Goal: Task Accomplishment & Management: Complete application form

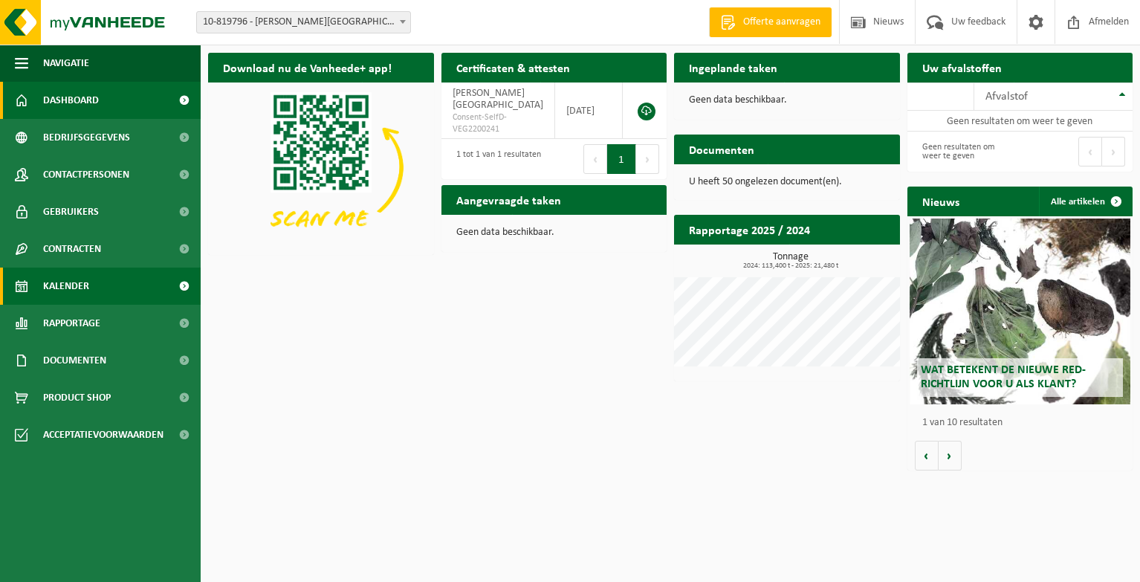
click at [84, 283] on span "Kalender" at bounding box center [66, 285] width 46 height 37
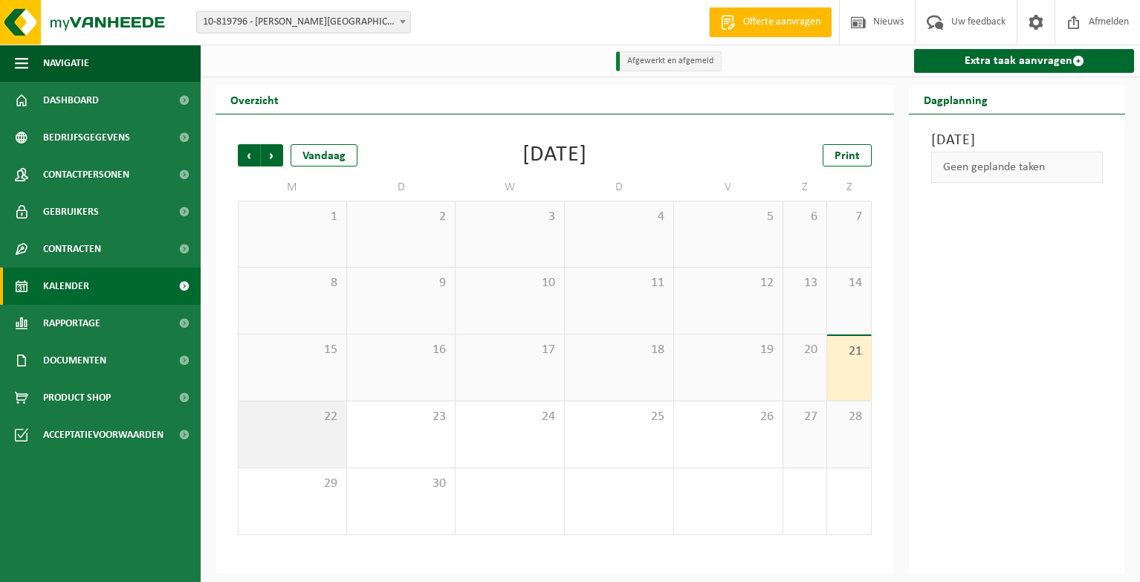
click at [335, 430] on div "22" at bounding box center [292, 434] width 108 height 66
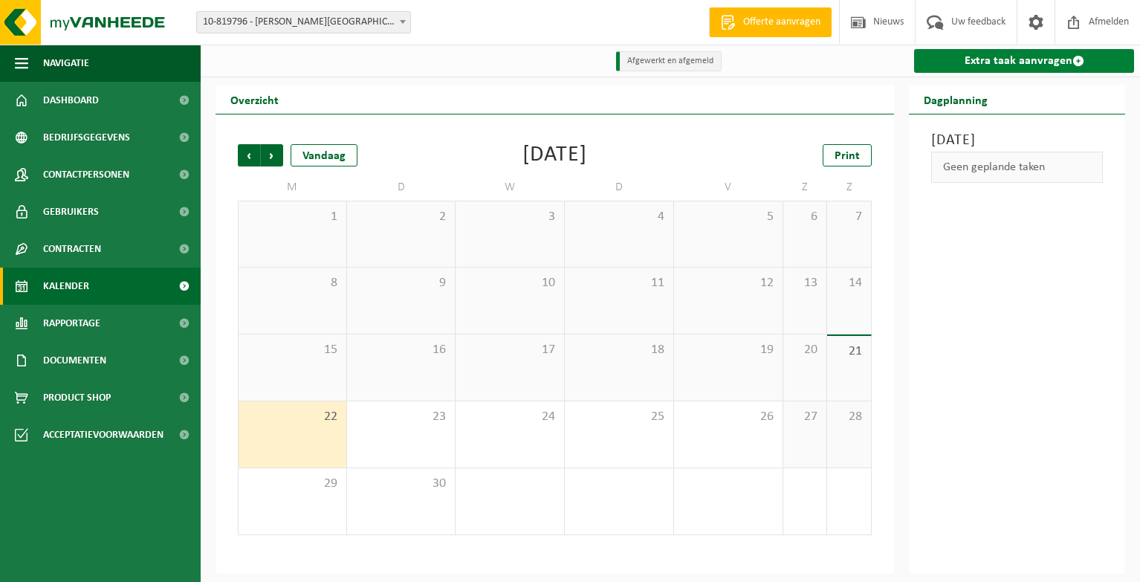
click at [1051, 57] on link "Extra taak aanvragen" at bounding box center [1024, 61] width 220 height 24
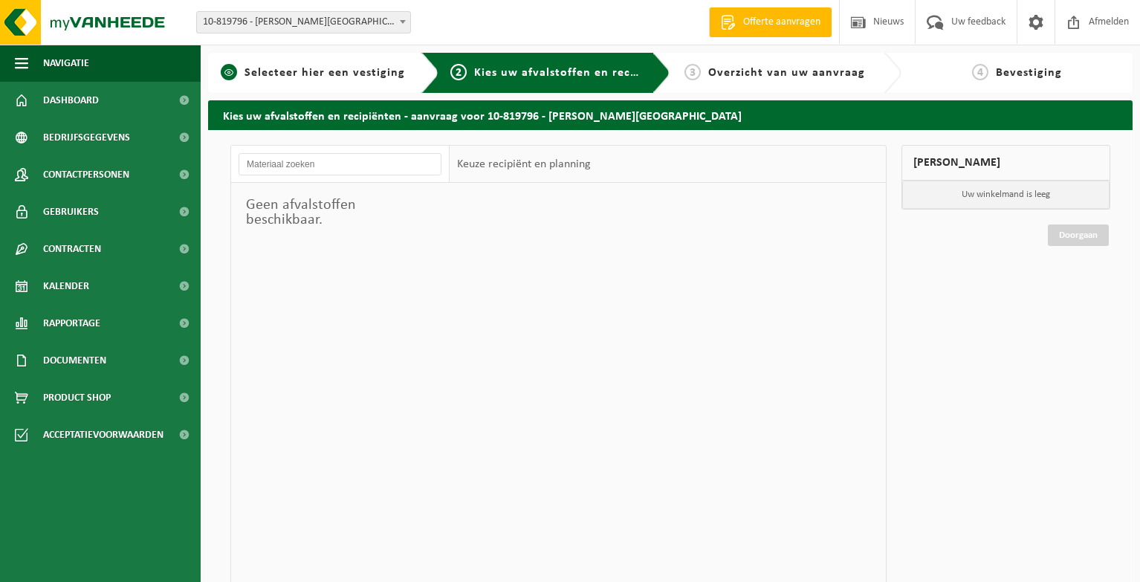
click at [349, 74] on span "Selecteer hier een vestiging" at bounding box center [324, 73] width 160 height 12
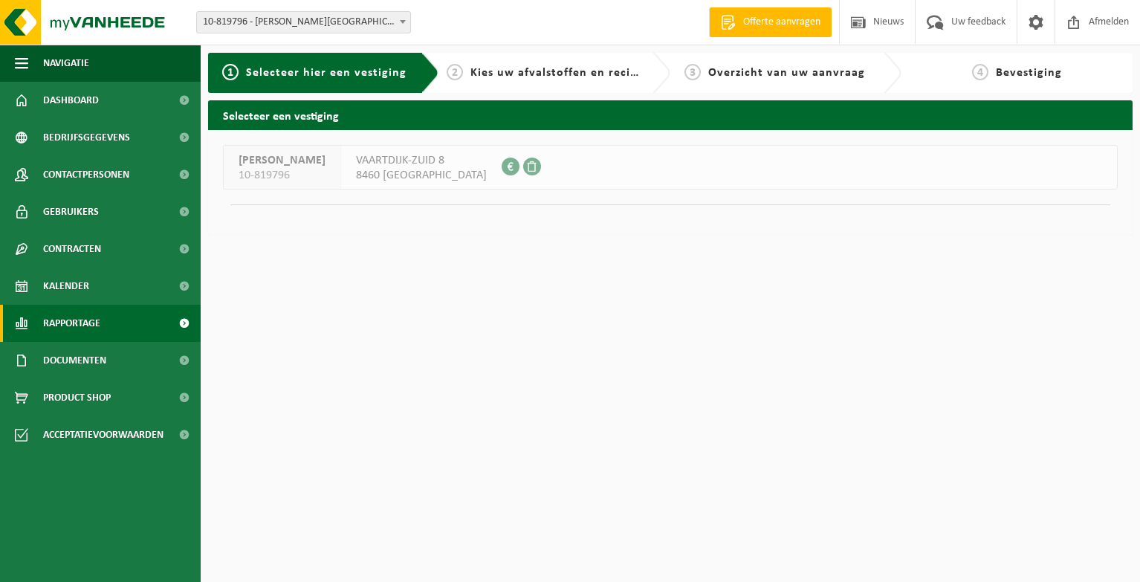
click at [79, 324] on span "Rapportage" at bounding box center [71, 323] width 57 height 37
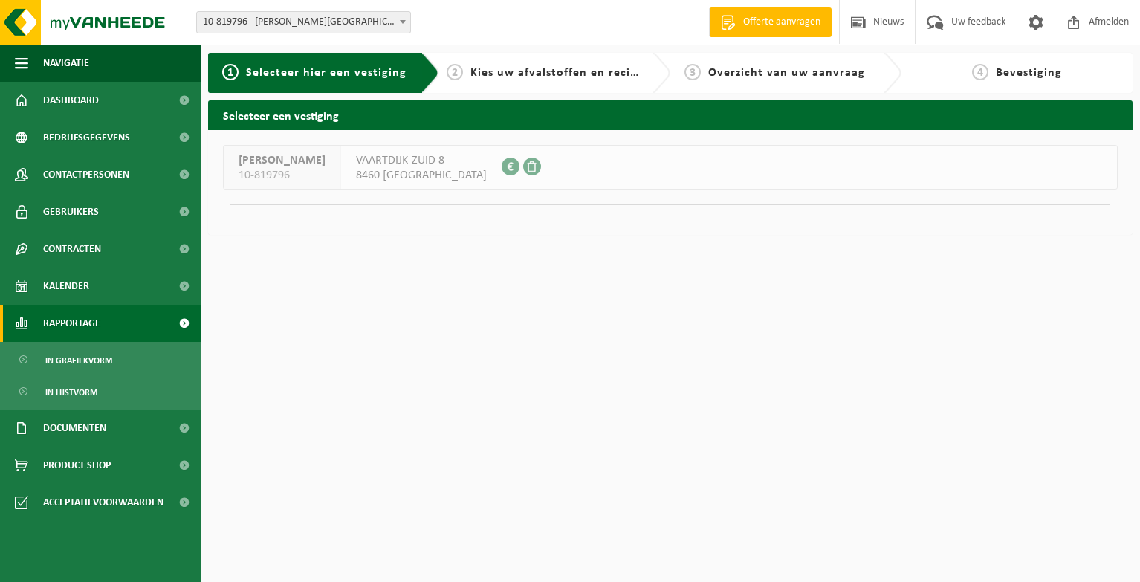
click at [79, 324] on span "Rapportage" at bounding box center [71, 323] width 57 height 37
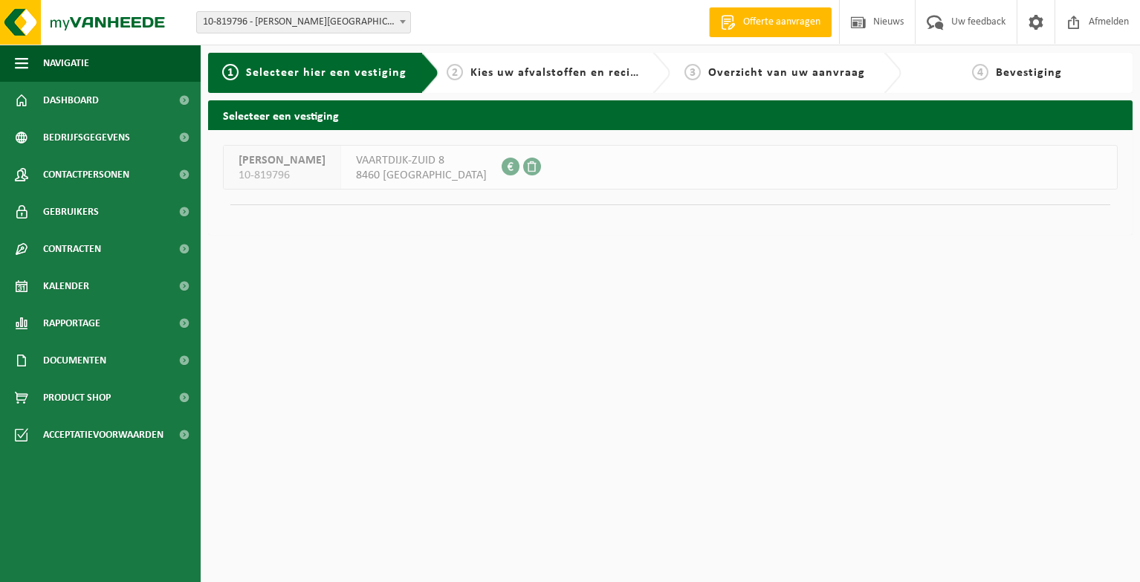
click at [435, 159] on span "VAARTDIJK-ZUID 8" at bounding box center [421, 160] width 131 height 15
click at [523, 167] on span at bounding box center [532, 166] width 18 height 18
click at [97, 283] on link "Kalender" at bounding box center [100, 285] width 201 height 37
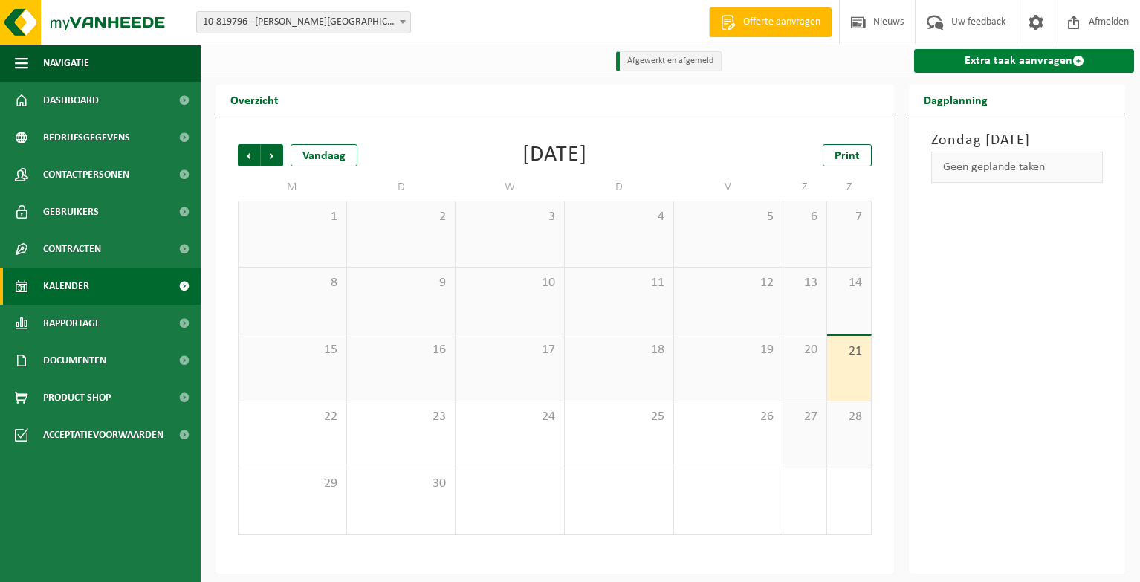
click at [1076, 61] on span at bounding box center [1078, 61] width 12 height 12
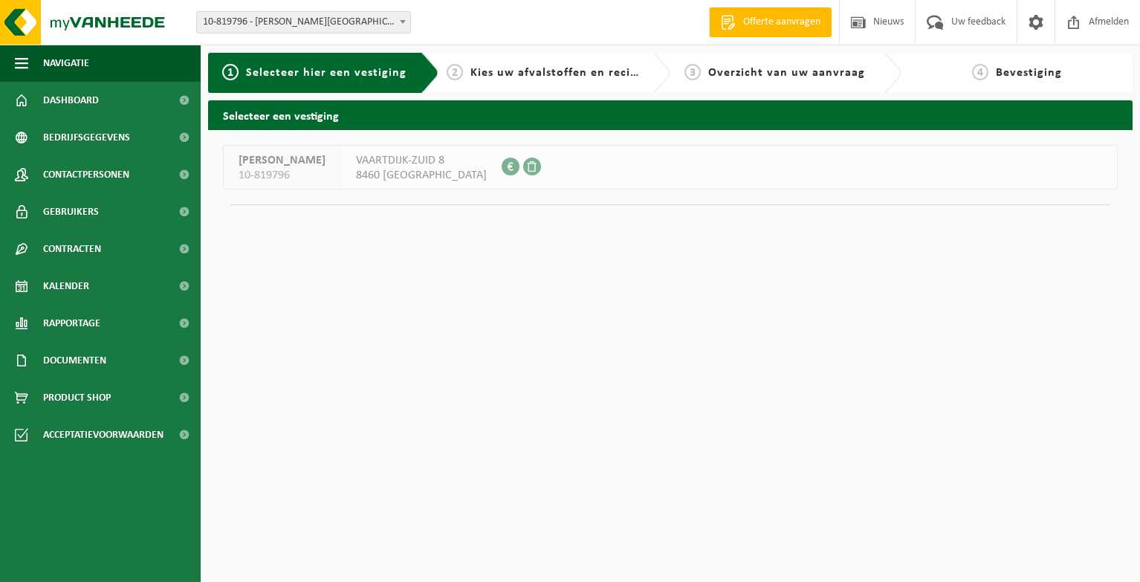
click at [415, 176] on span "8460 OUDENBURG" at bounding box center [421, 175] width 131 height 15
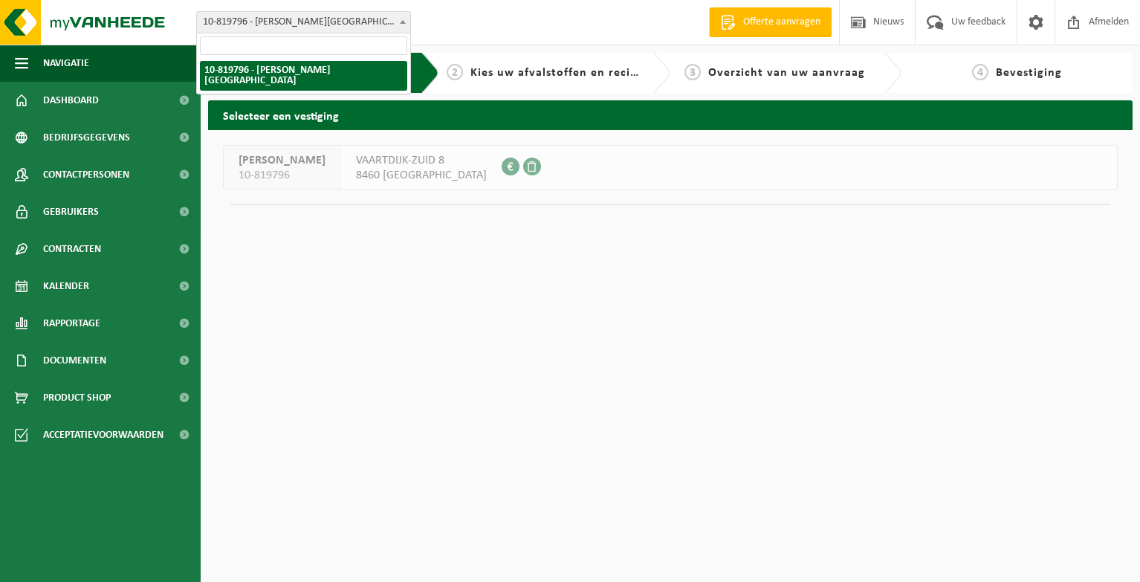
click at [405, 19] on span at bounding box center [402, 21] width 15 height 19
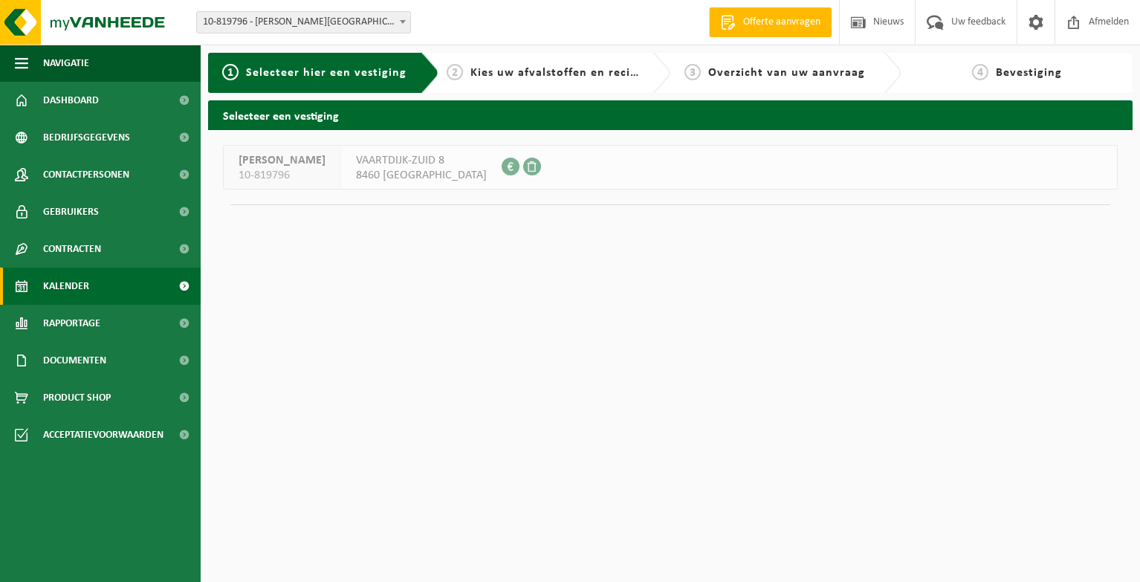
click at [98, 295] on link "Kalender" at bounding box center [100, 285] width 201 height 37
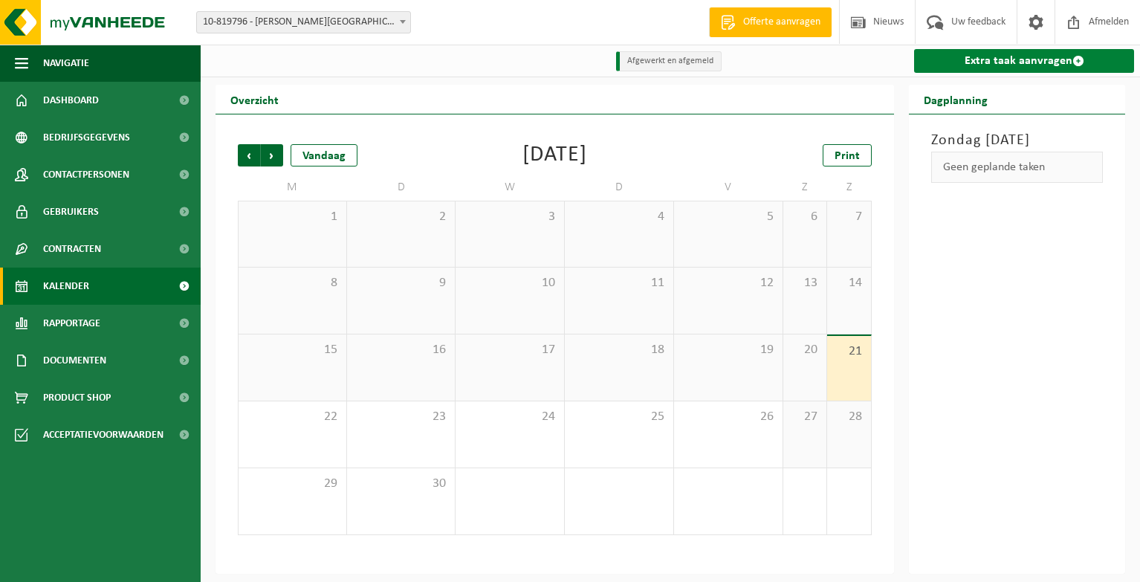
click at [1077, 58] on span at bounding box center [1078, 61] width 12 height 12
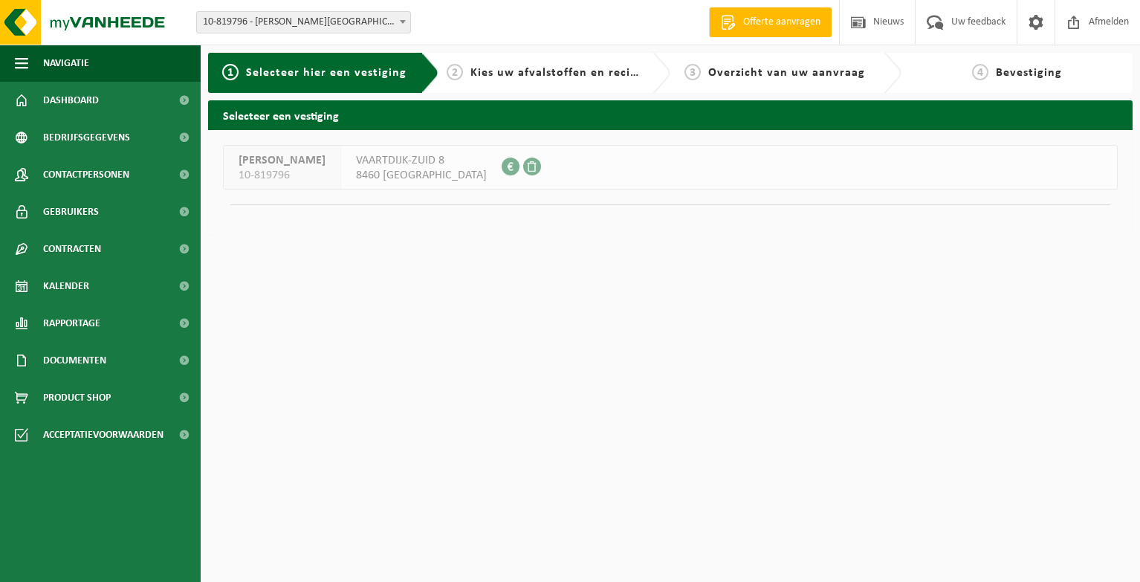
click at [403, 177] on span "8460 [GEOGRAPHIC_DATA]" at bounding box center [421, 175] width 131 height 15
click at [307, 158] on span "[PERSON_NAME]" at bounding box center [281, 160] width 87 height 15
click at [501, 163] on span at bounding box center [510, 166] width 18 height 18
click at [181, 285] on span at bounding box center [183, 285] width 33 height 37
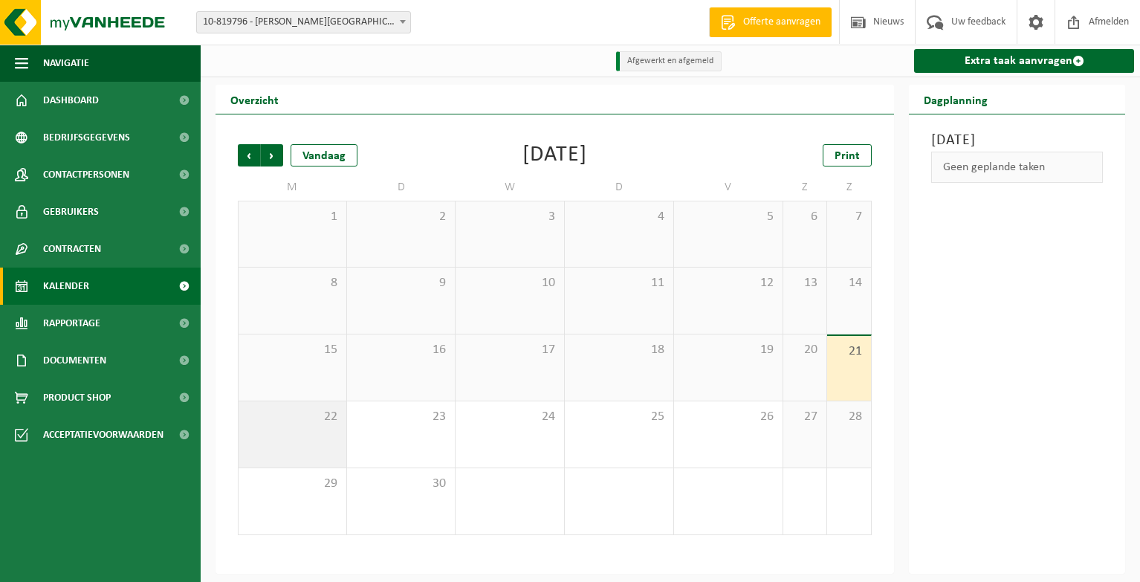
click at [281, 432] on div "22" at bounding box center [292, 434] width 108 height 66
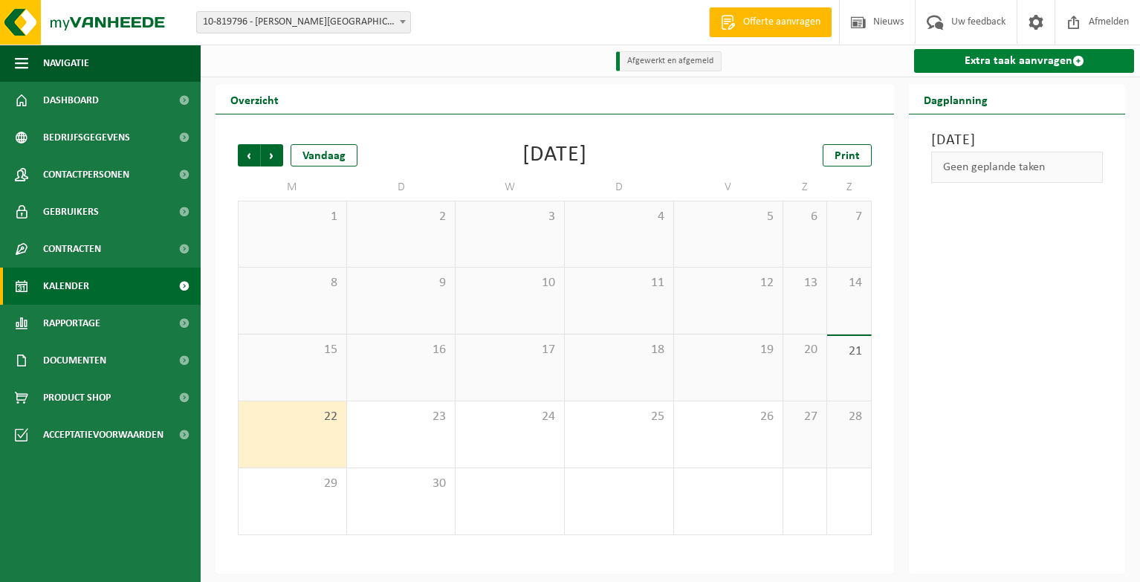
click at [1036, 62] on link "Extra taak aanvragen" at bounding box center [1024, 61] width 220 height 24
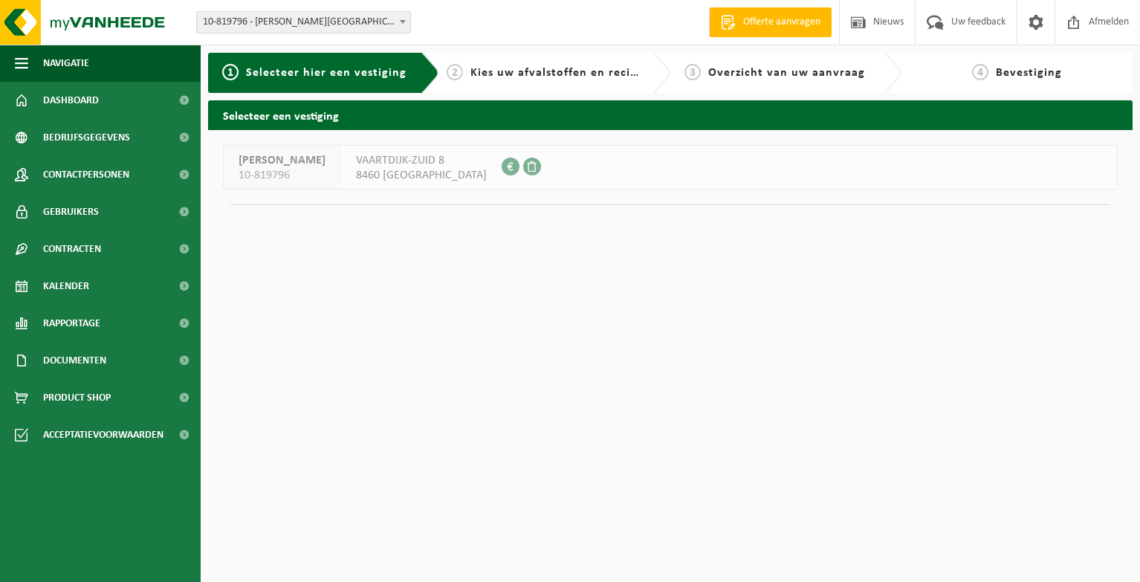
click at [523, 163] on span at bounding box center [532, 166] width 18 height 18
click at [115, 142] on span "Bedrijfsgegevens" at bounding box center [86, 137] width 87 height 37
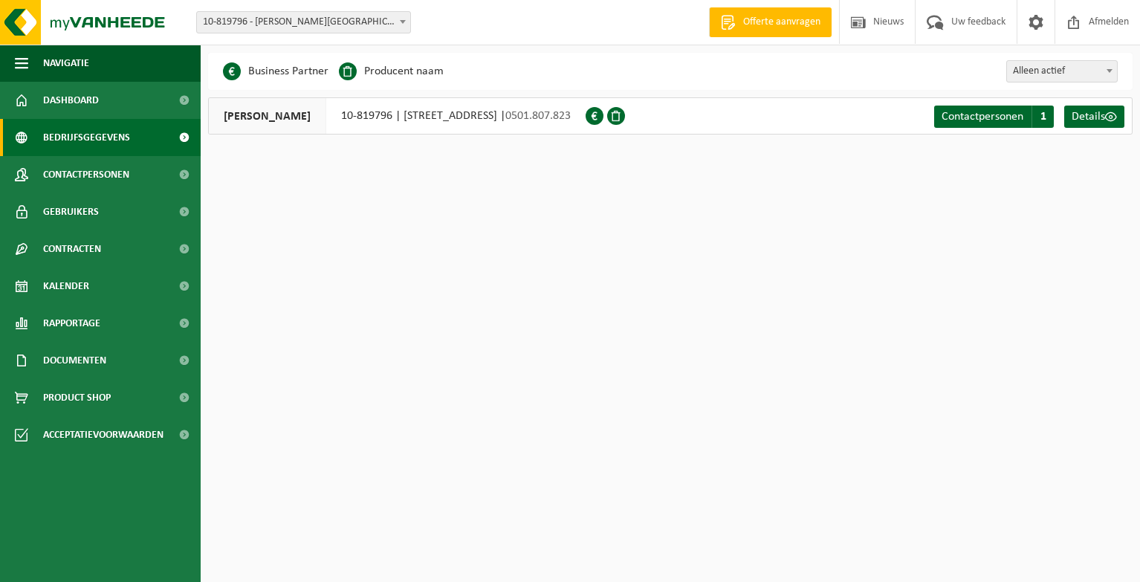
click at [603, 117] on span at bounding box center [594, 116] width 18 height 18
click at [625, 115] on span at bounding box center [616, 116] width 18 height 18
click at [585, 117] on div "[PERSON_NAME] 10-819796 | [GEOGRAPHIC_DATA] 8, 8460 [GEOGRAPHIC_DATA] | 0501.80…" at bounding box center [396, 115] width 377 height 37
click at [535, 114] on div "[PERSON_NAME] 10-819796 | [GEOGRAPHIC_DATA] 8, 8460 [GEOGRAPHIC_DATA] | 0501.80…" at bounding box center [396, 115] width 377 height 37
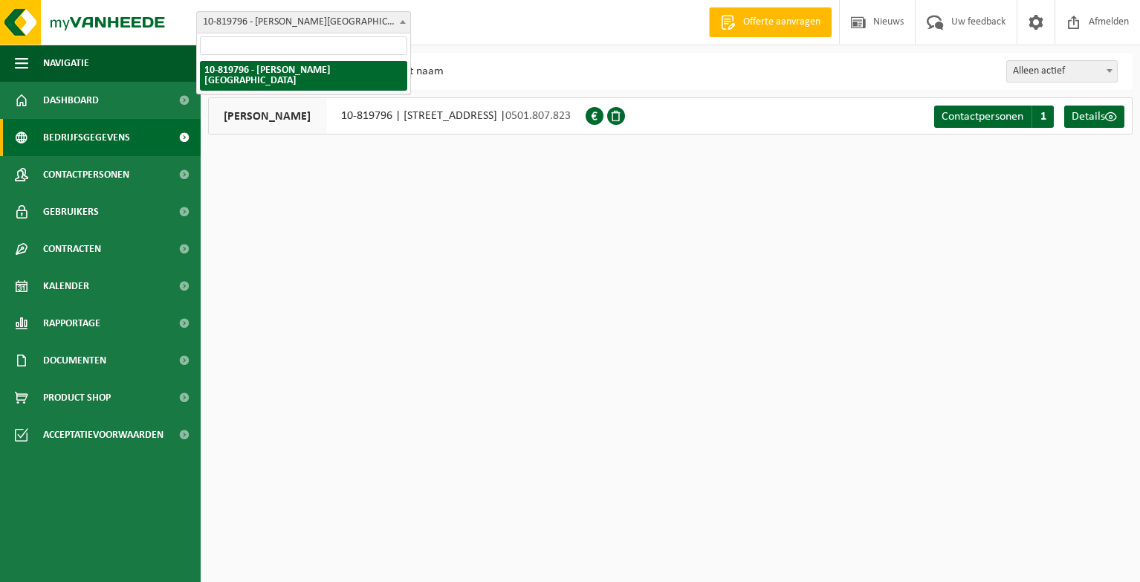
click at [399, 24] on span at bounding box center [402, 21] width 15 height 19
click at [120, 103] on link "Dashboard" at bounding box center [100, 100] width 201 height 37
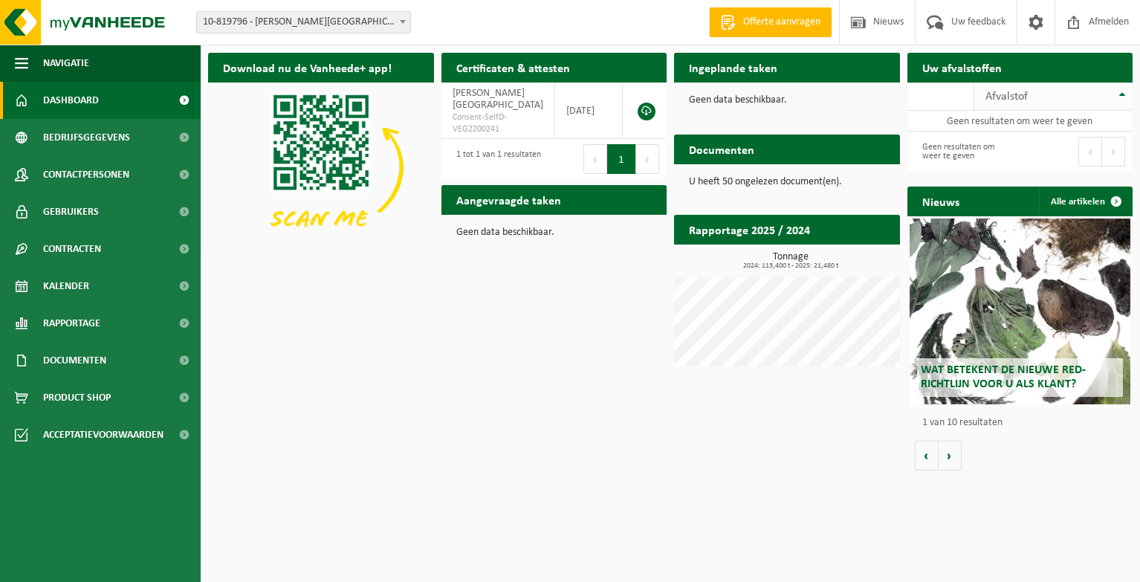
click at [1040, 100] on div "Afvalstof" at bounding box center [1049, 97] width 129 height 12
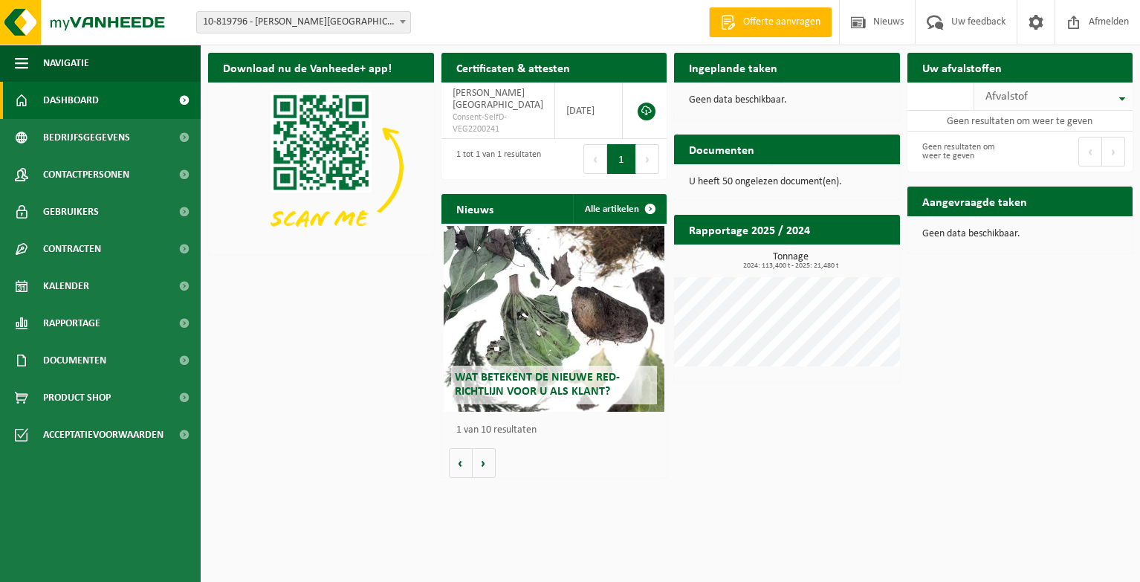
click at [1041, 101] on div "Afvalstof" at bounding box center [1049, 97] width 129 height 12
click at [485, 468] on button "Volgende" at bounding box center [483, 463] width 23 height 30
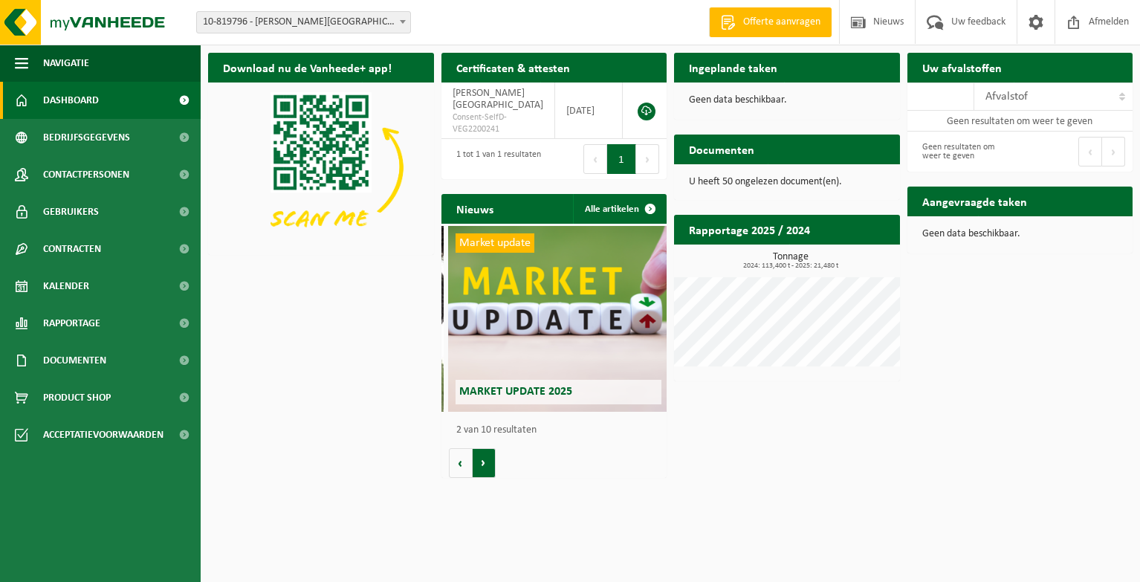
scroll to position [0, 225]
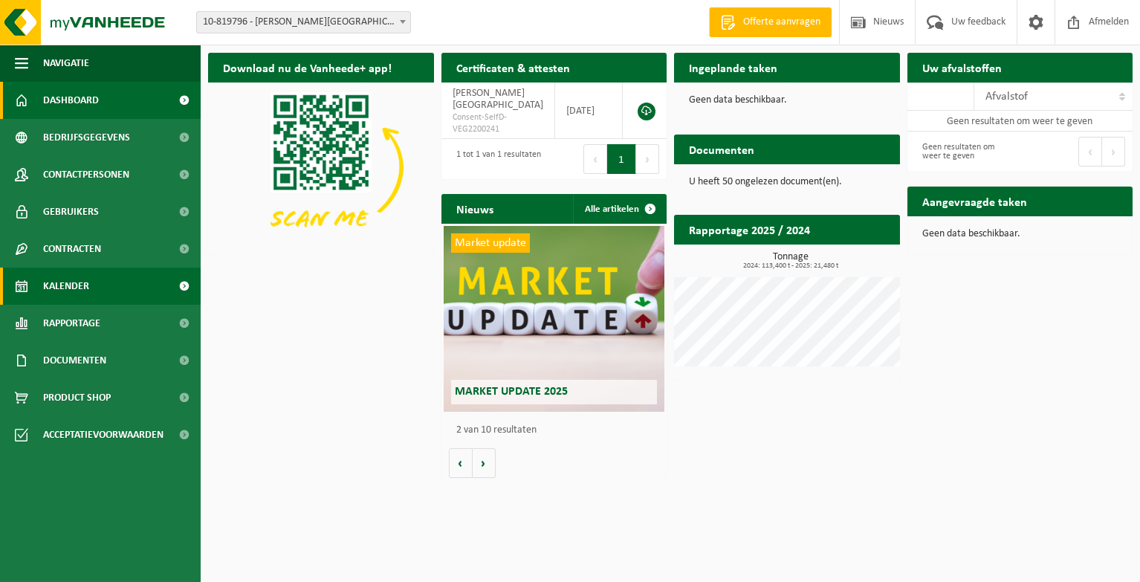
click at [79, 283] on span "Kalender" at bounding box center [66, 285] width 46 height 37
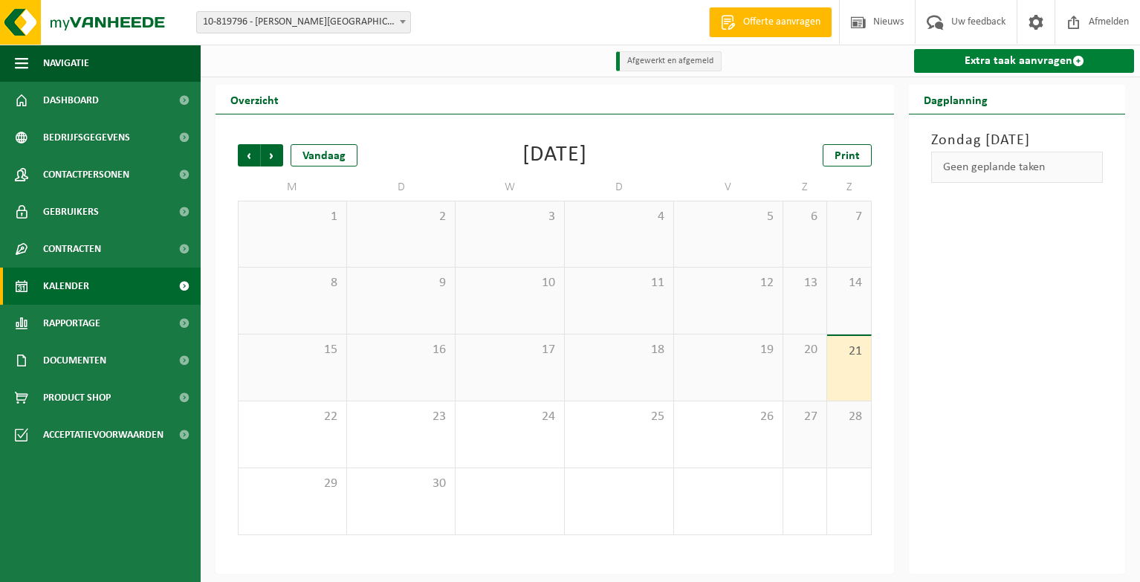
click at [1075, 59] on span at bounding box center [1078, 61] width 12 height 12
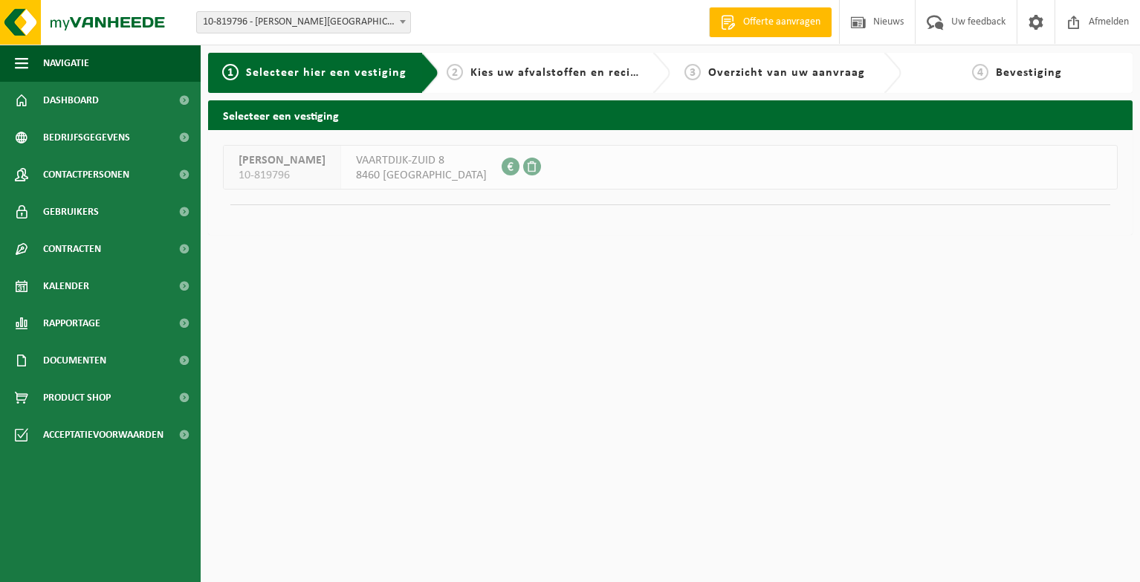
click at [455, 163] on span "VAARTDIJK-ZUID 8" at bounding box center [421, 160] width 131 height 15
click at [501, 166] on span at bounding box center [510, 166] width 18 height 18
click at [278, 172] on span "10-819796" at bounding box center [281, 175] width 87 height 15
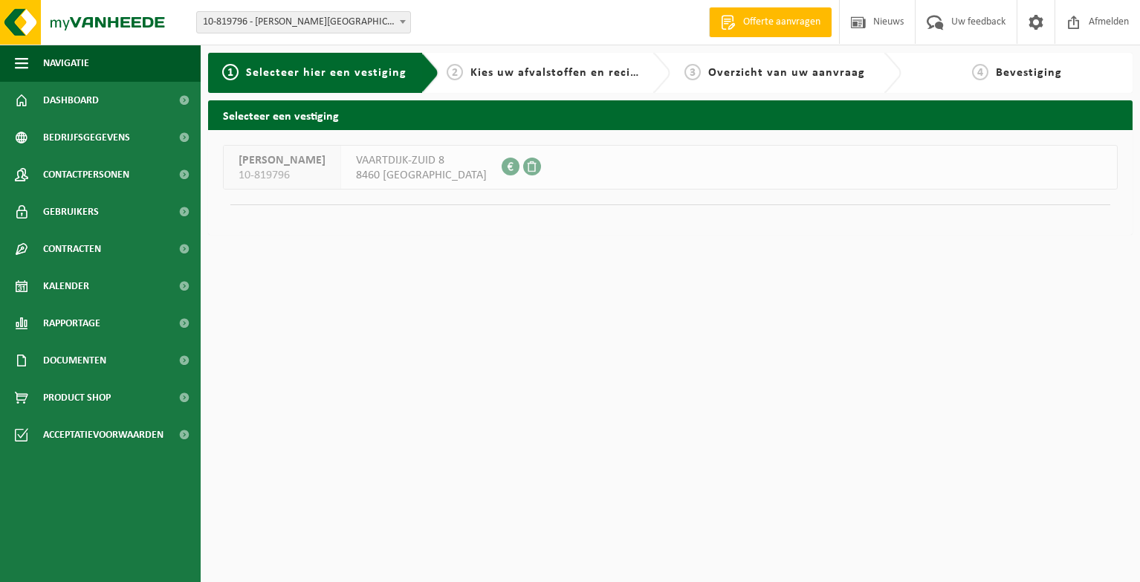
click at [278, 172] on span "10-819796" at bounding box center [281, 175] width 87 height 15
click at [359, 161] on div "VAARTDIJK-ZUID 8 8460 OUDENBURG 0501.807.823" at bounding box center [421, 167] width 160 height 43
click at [402, 19] on span at bounding box center [402, 21] width 15 height 19
click at [1106, 23] on span "Afmelden" at bounding box center [1109, 22] width 48 height 44
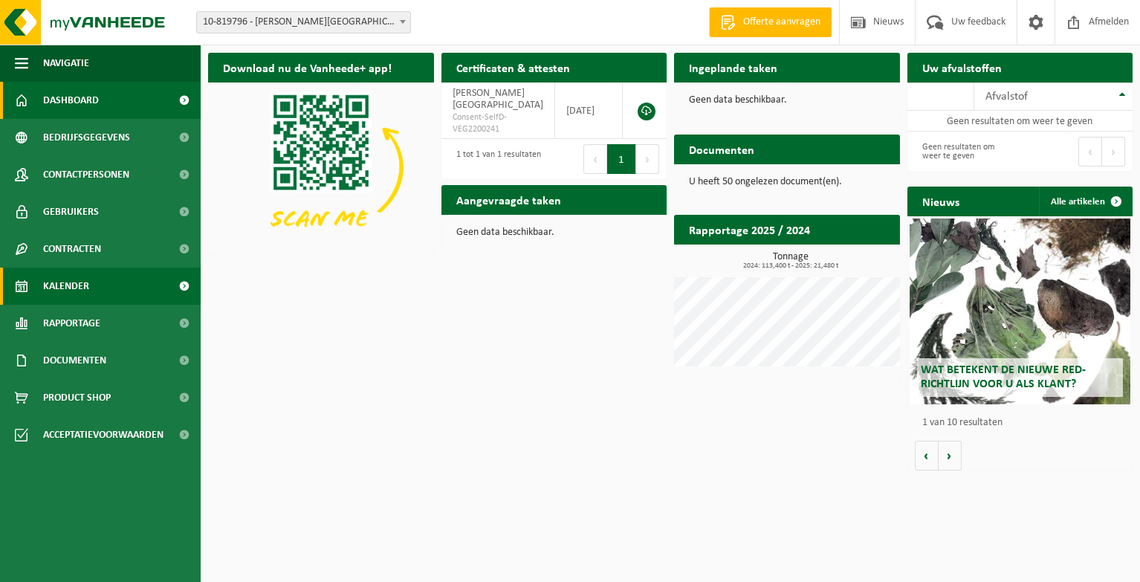
click at [97, 282] on link "Kalender" at bounding box center [100, 285] width 201 height 37
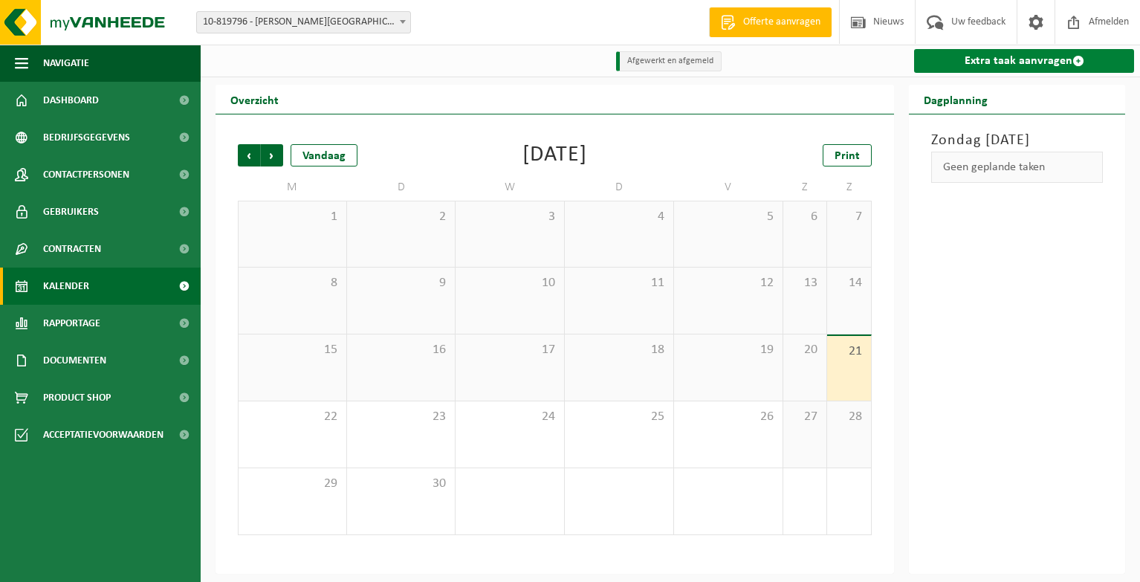
click at [1027, 62] on link "Extra taak aanvragen" at bounding box center [1024, 61] width 220 height 24
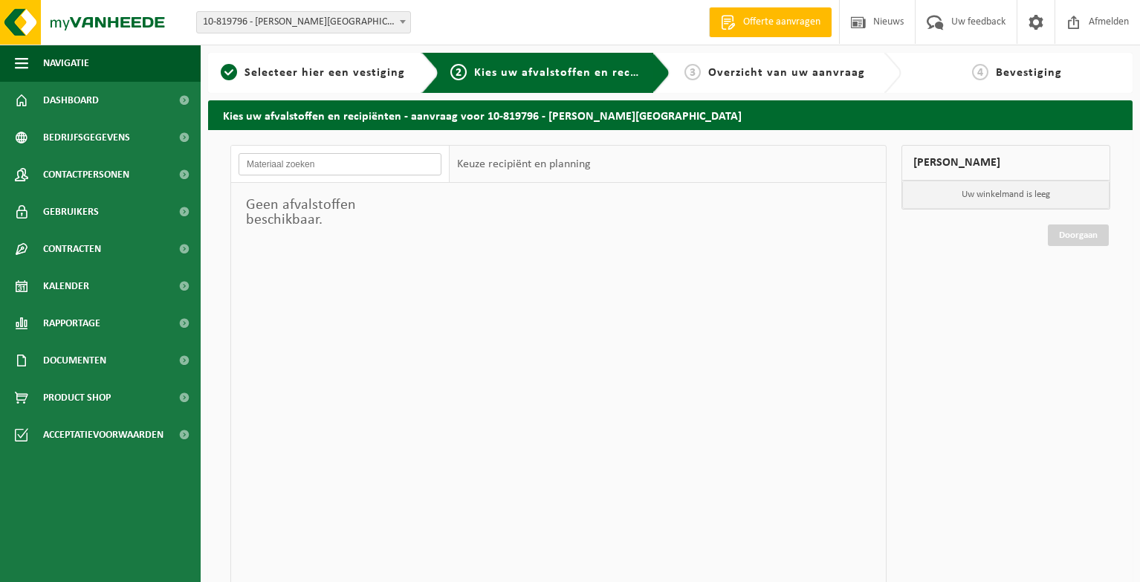
click at [441, 161] on input "text" at bounding box center [339, 164] width 203 height 22
click at [429, 166] on input "text" at bounding box center [339, 164] width 203 height 22
click at [378, 168] on input "asbest" at bounding box center [339, 164] width 203 height 22
click at [501, 160] on div "Keuze recipiënt en planning" at bounding box center [523, 164] width 149 height 37
click at [371, 162] on input "asbest" at bounding box center [339, 164] width 203 height 22
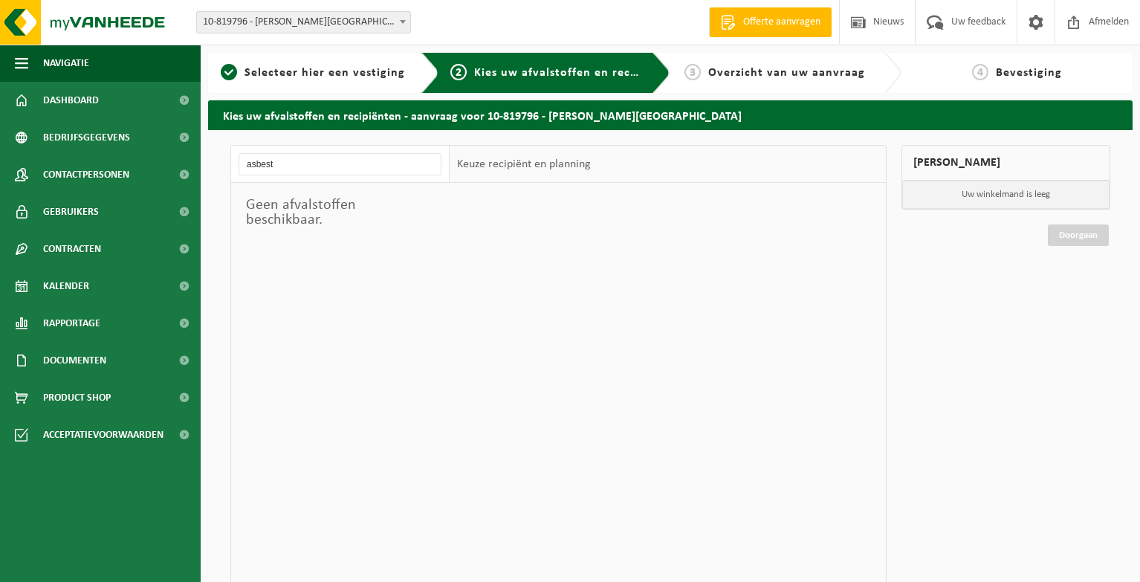
click at [967, 161] on div "[PERSON_NAME]" at bounding box center [1005, 163] width 209 height 36
click at [400, 166] on input "asbest" at bounding box center [339, 164] width 203 height 22
type input "a"
click at [412, 163] on input "text" at bounding box center [339, 164] width 203 height 22
type input "a"
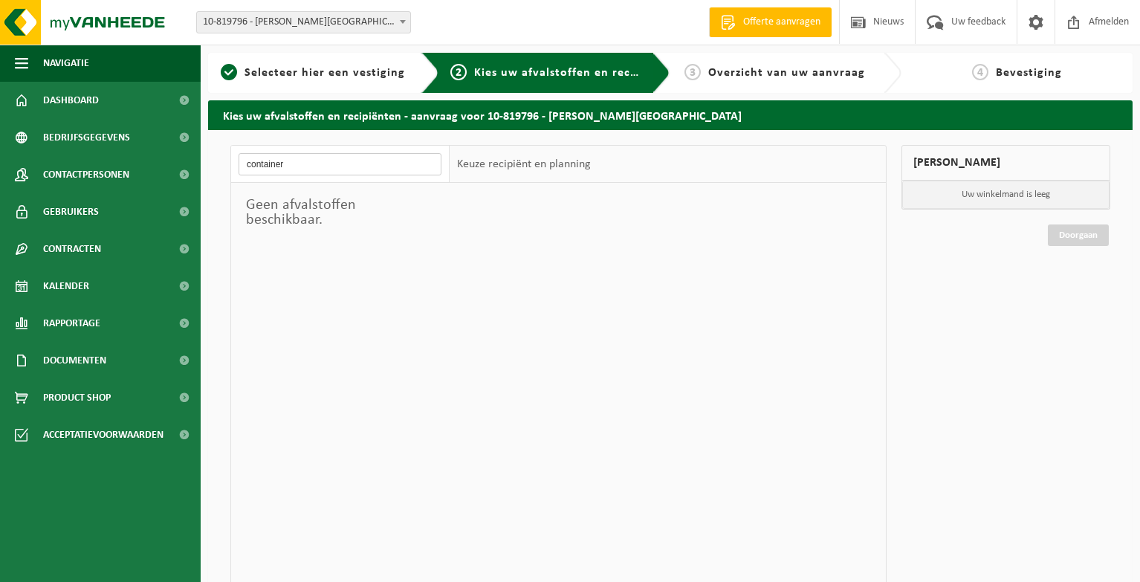
type input "container"
click at [91, 290] on link "Kalender" at bounding box center [100, 285] width 201 height 37
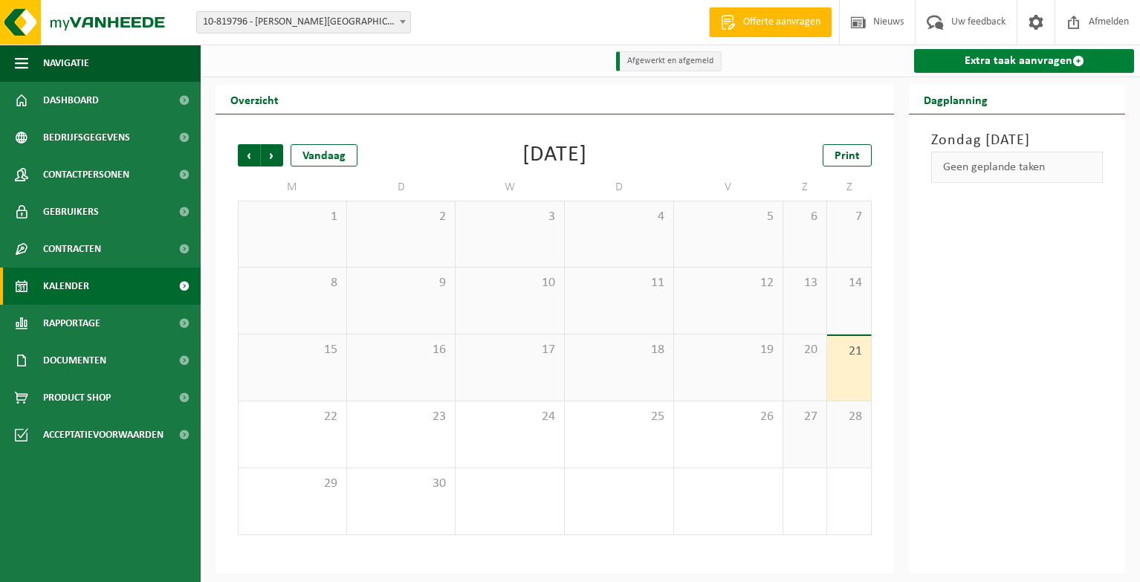
click at [1034, 57] on link "Extra taak aanvragen" at bounding box center [1024, 61] width 220 height 24
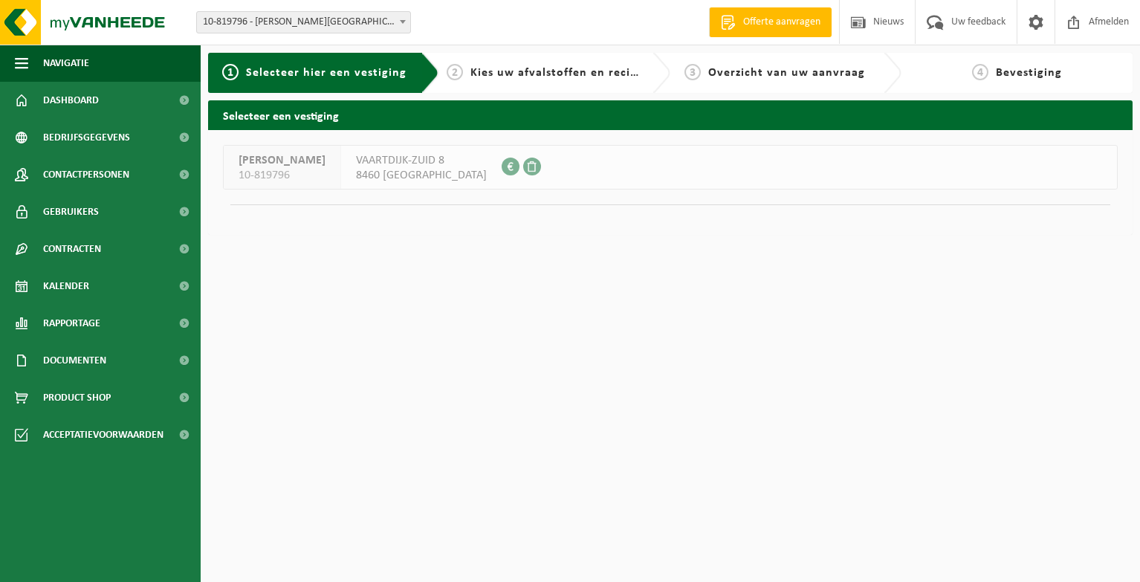
click at [299, 165] on span "[PERSON_NAME]" at bounding box center [281, 160] width 87 height 15
click at [267, 171] on span "10-819796" at bounding box center [281, 175] width 87 height 15
click at [372, 172] on span "8460 [GEOGRAPHIC_DATA]" at bounding box center [421, 175] width 131 height 15
click at [390, 175] on span "8460 [GEOGRAPHIC_DATA]" at bounding box center [421, 175] width 131 height 15
click at [548, 73] on span "Kies uw afvalstoffen en recipiënten" at bounding box center [572, 73] width 204 height 12
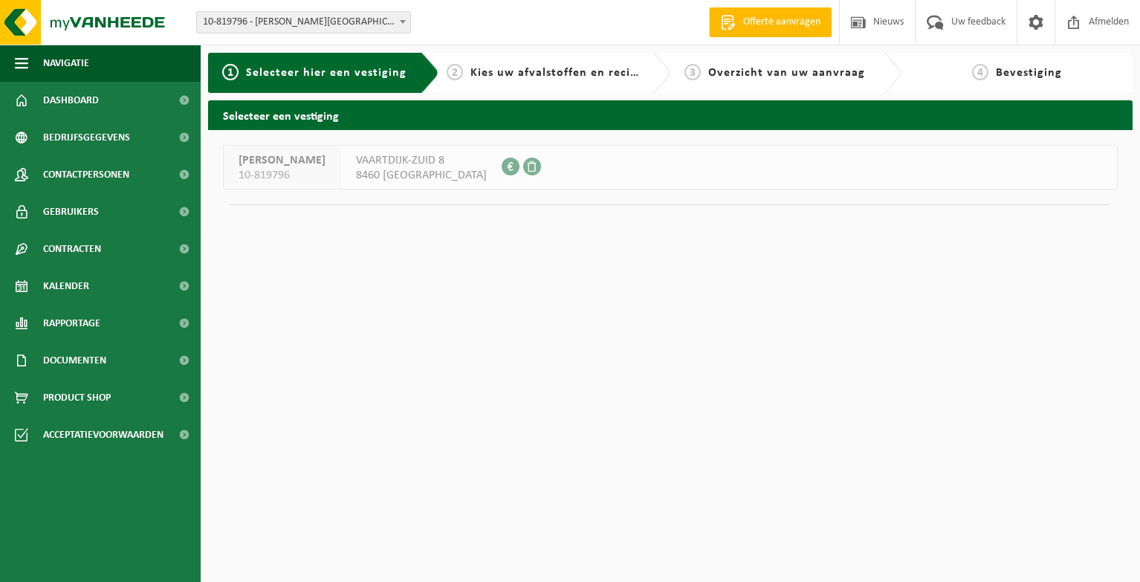
click at [416, 168] on span "8460 OUDENBURG" at bounding box center [421, 175] width 131 height 15
click at [501, 163] on span at bounding box center [510, 166] width 18 height 18
click at [523, 166] on span at bounding box center [532, 166] width 18 height 18
click at [1032, 19] on span at bounding box center [1035, 22] width 22 height 44
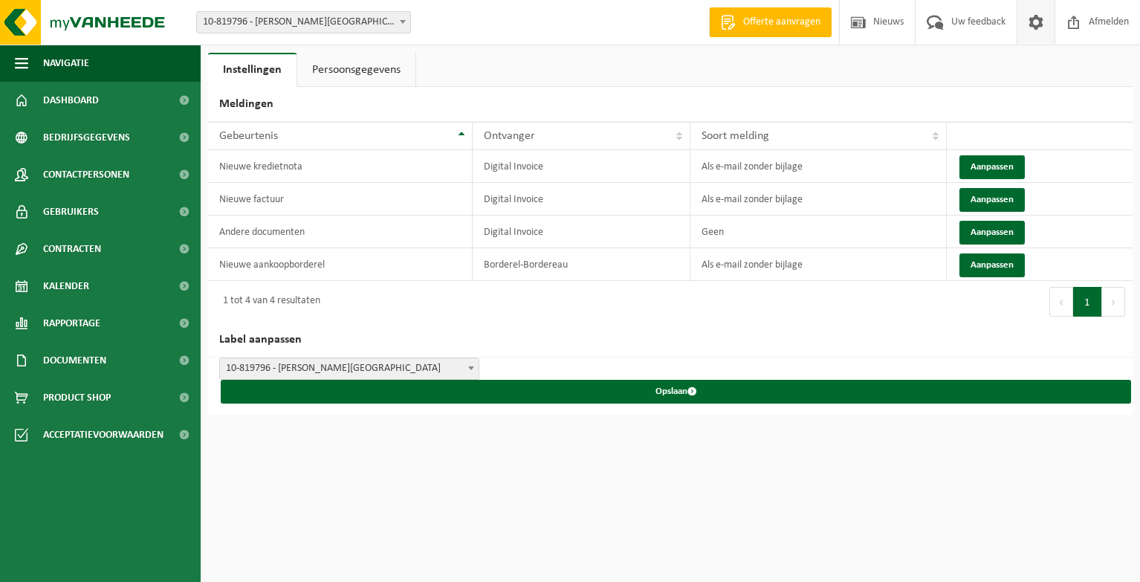
click at [241, 66] on link "Instellingen" at bounding box center [252, 70] width 88 height 34
click at [89, 286] on link "Kalender" at bounding box center [100, 285] width 201 height 37
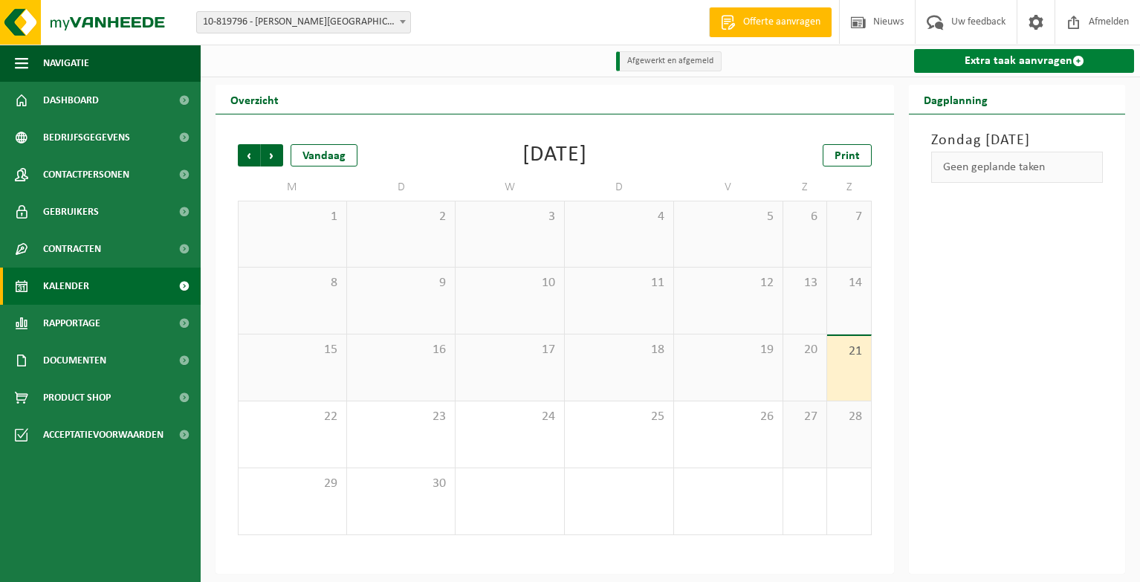
click at [1019, 51] on link "Extra taak aanvragen" at bounding box center [1024, 61] width 220 height 24
